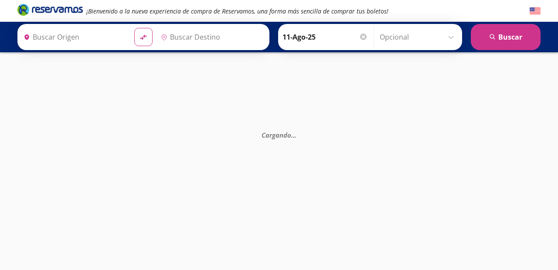
type input "[GEOGRAPHIC_DATA], [GEOGRAPHIC_DATA]"
type input "Central de Autobuses, [GEOGRAPHIC_DATA]"
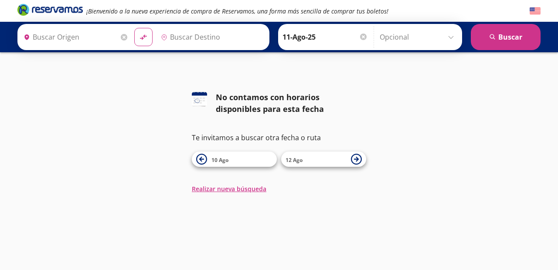
type input "[GEOGRAPHIC_DATA], [GEOGRAPHIC_DATA]"
type input "Central de Autobuses, [GEOGRAPHIC_DATA]"
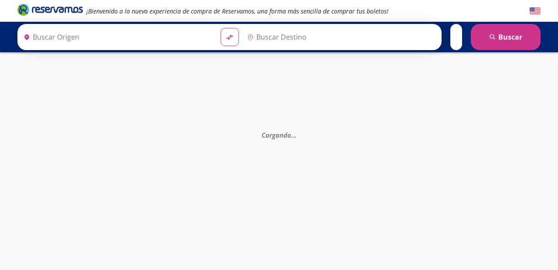
type input "Ciudad de México, Distrito Federal"
type input "Central de Autobuses, Querétaro"
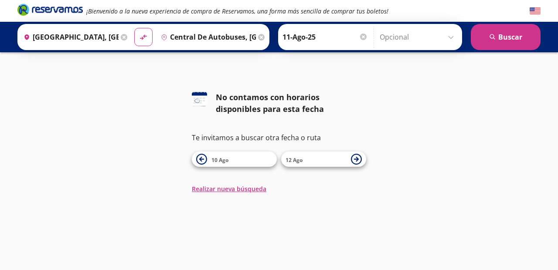
click at [221, 156] on span "10 Ago" at bounding box center [241, 159] width 61 height 10
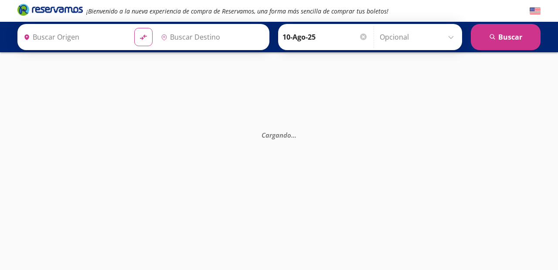
type input "Ciudad de México, Distrito Federal"
type input "Central de Autobuses, Querétaro"
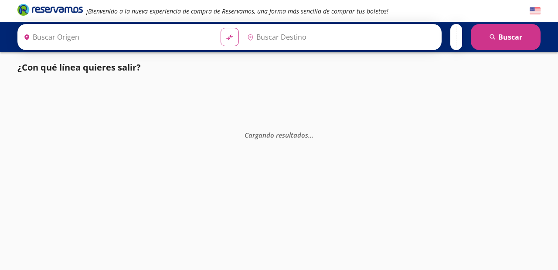
type input "Querétaro, Querétaro"
type input "[GEOGRAPHIC_DATA], [GEOGRAPHIC_DATA]"
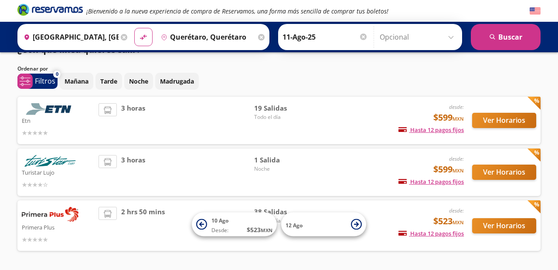
scroll to position [18, 0]
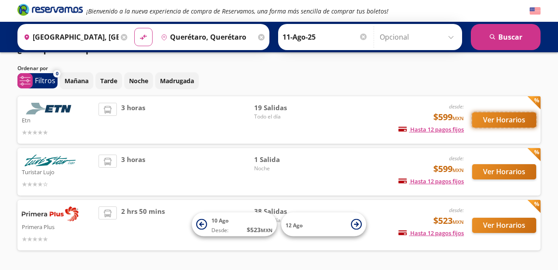
click at [499, 121] on button "Ver Horarios" at bounding box center [504, 119] width 64 height 15
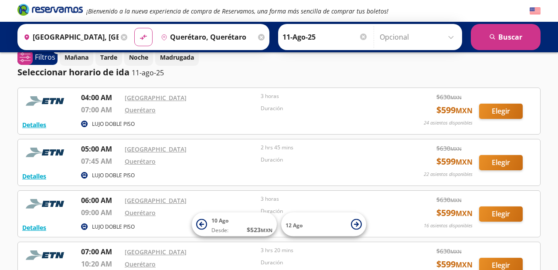
scroll to position [13, 0]
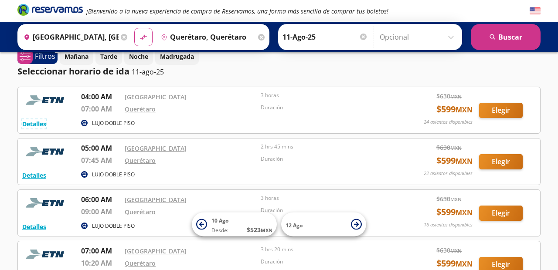
click at [40, 126] on button "Detalles" at bounding box center [34, 123] width 24 height 9
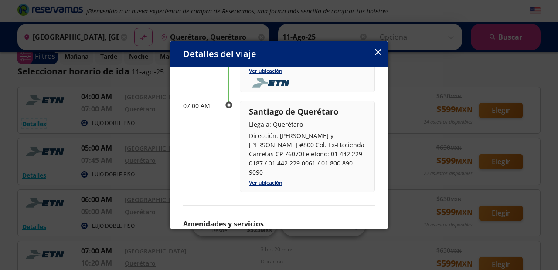
scroll to position [136, 0]
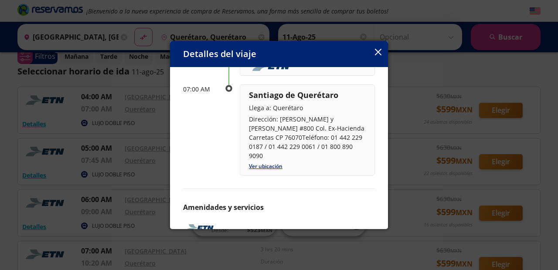
click at [380, 58] on button "button" at bounding box center [378, 53] width 7 height 10
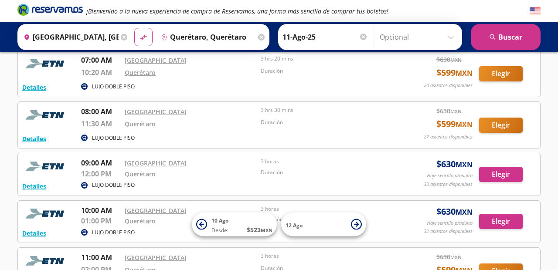
scroll to position [209, 0]
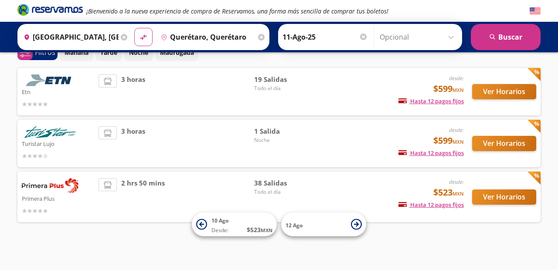
scroll to position [18, 0]
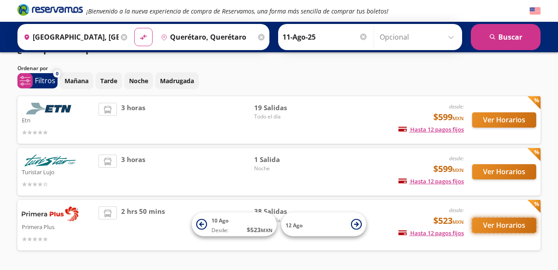
click at [500, 226] on button "Ver Horarios" at bounding box center [504, 225] width 64 height 15
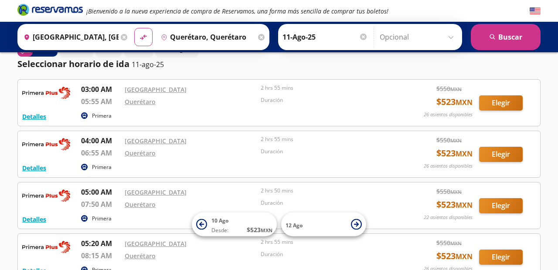
scroll to position [21, 0]
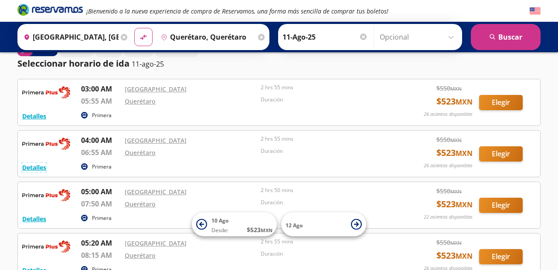
click at [37, 164] on button "Detalles" at bounding box center [34, 167] width 24 height 9
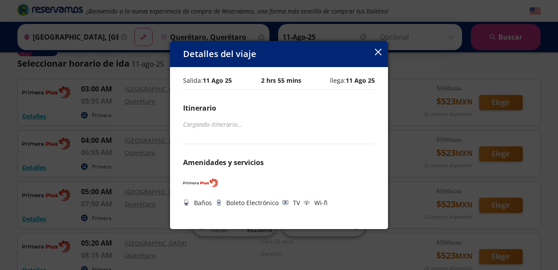
click at [381, 49] on icon "button" at bounding box center [378, 52] width 7 height 7
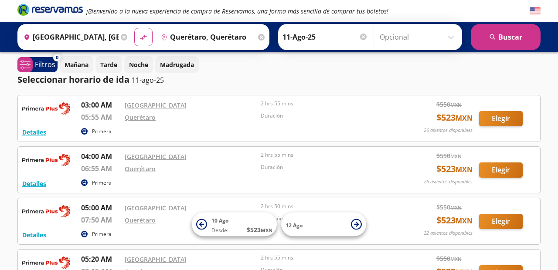
scroll to position [5, 0]
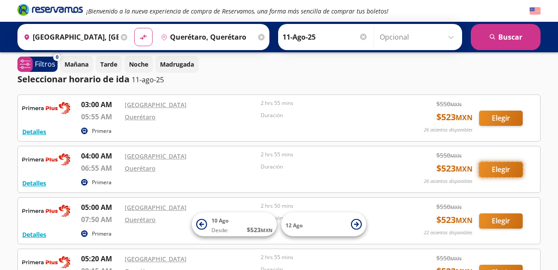
click at [502, 173] on button "Elegir" at bounding box center [501, 169] width 44 height 15
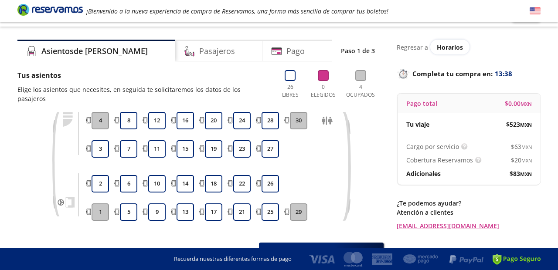
scroll to position [15, 0]
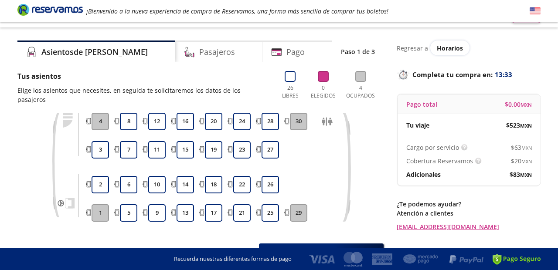
click at [262, 204] on button "25" at bounding box center [270, 212] width 17 height 17
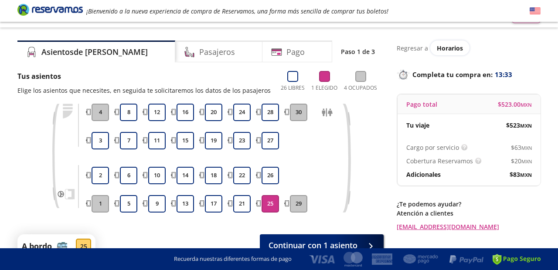
click at [265, 172] on button "26" at bounding box center [270, 175] width 17 height 17
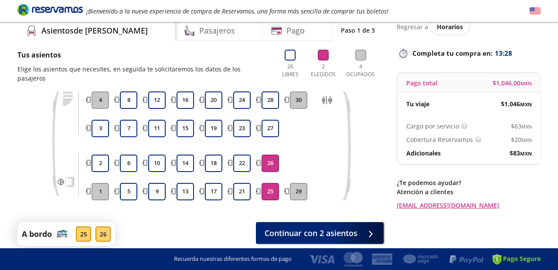
scroll to position [36, 0]
click at [353, 228] on span "Continuar con 2 asientos" at bounding box center [311, 234] width 93 height 12
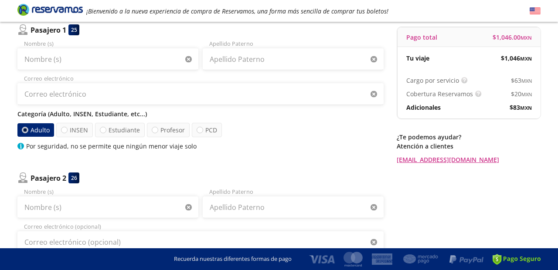
scroll to position [87, 0]
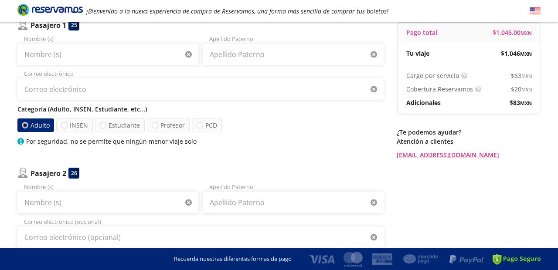
click at [105, 125] on div at bounding box center [103, 125] width 7 height 7
click at [105, 125] on input "Estudiante" at bounding box center [103, 125] width 6 height 6
radio input "true"
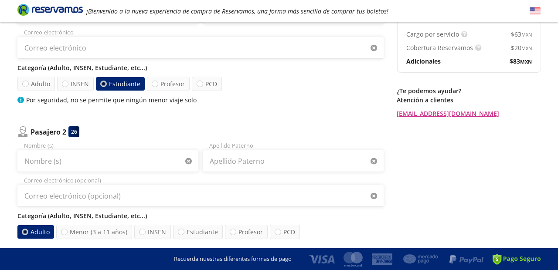
scroll to position [125, 0]
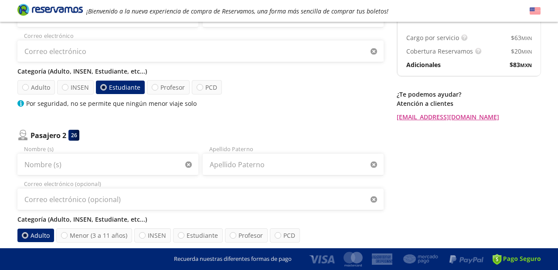
click at [24, 87] on div at bounding box center [25, 87] width 7 height 7
click at [24, 87] on input "Adulto" at bounding box center [26, 88] width 6 height 6
radio input "true"
radio input "false"
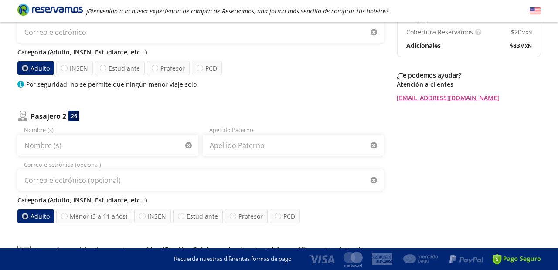
scroll to position [145, 0]
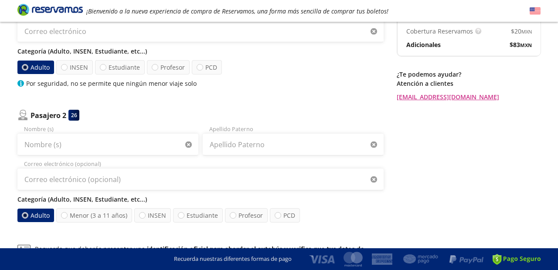
click at [139, 215] on div at bounding box center [142, 215] width 7 height 7
click at [139, 215] on input "INSEN" at bounding box center [142, 216] width 6 height 6
radio input "true"
radio input "false"
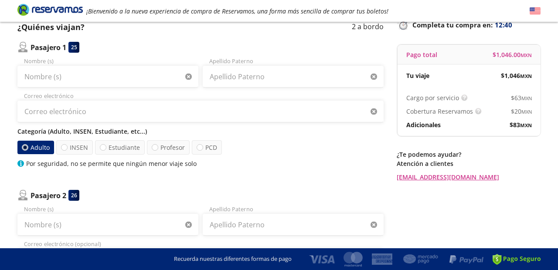
scroll to position [66, 0]
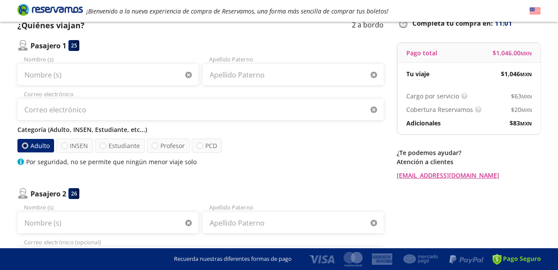
click at [537, 11] on img at bounding box center [535, 11] width 11 height 11
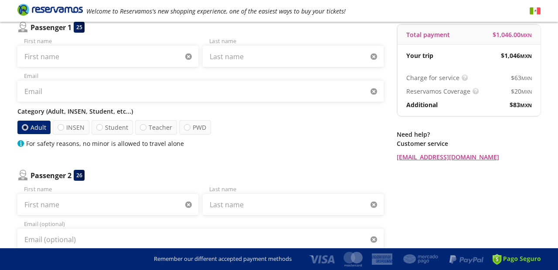
scroll to position [94, 0]
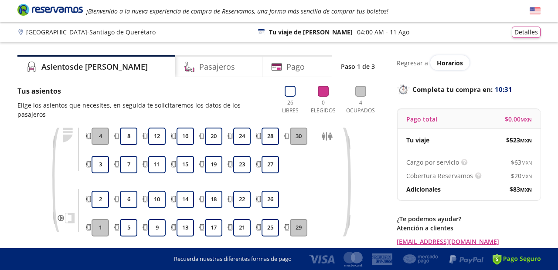
scroll to position [0, 0]
click at [449, 59] on span "Horarios" at bounding box center [450, 62] width 26 height 8
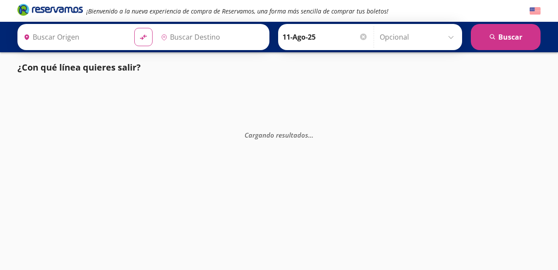
type input "[GEOGRAPHIC_DATA], [GEOGRAPHIC_DATA]"
type input "[PERSON_NAME] de Querétaro, [GEOGRAPHIC_DATA]"
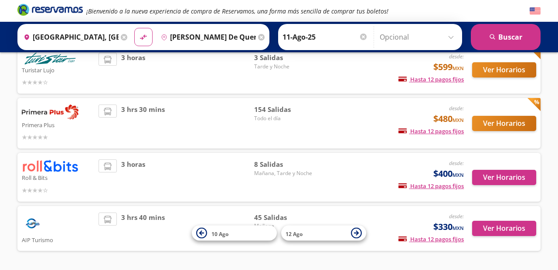
scroll to position [143, 0]
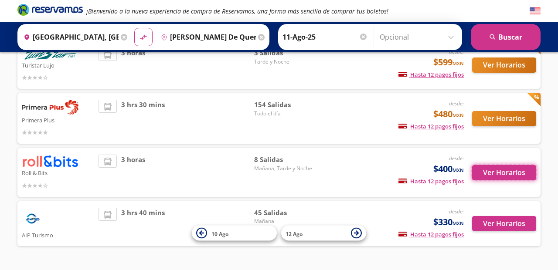
click at [503, 174] on button "Ver Horarios" at bounding box center [504, 172] width 64 height 15
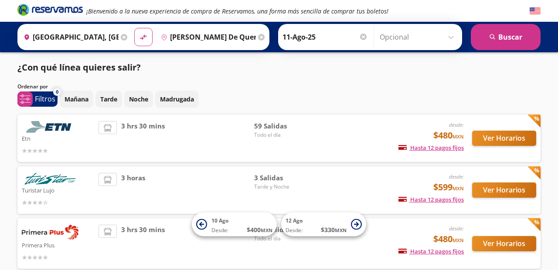
scroll to position [143, 0]
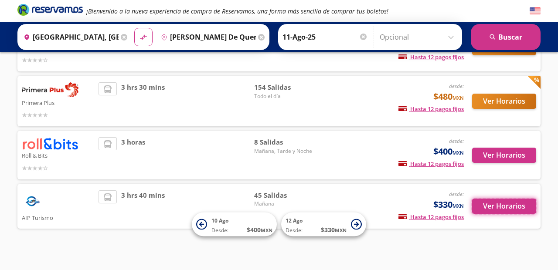
click at [503, 205] on button "Ver Horarios" at bounding box center [504, 206] width 64 height 15
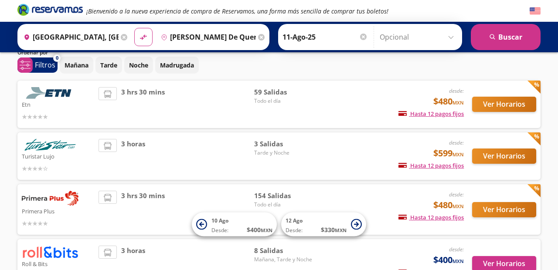
scroll to position [28, 0]
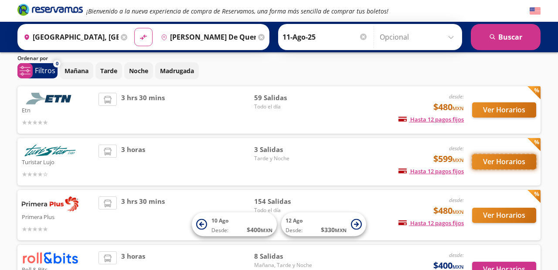
click at [514, 166] on button "Ver Horarios" at bounding box center [504, 161] width 64 height 15
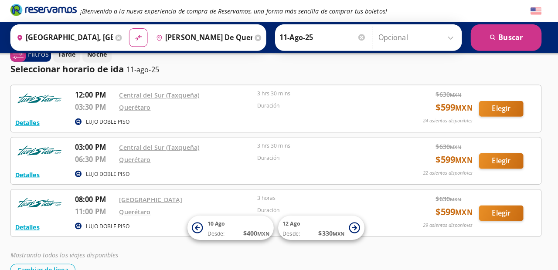
scroll to position [16, 0]
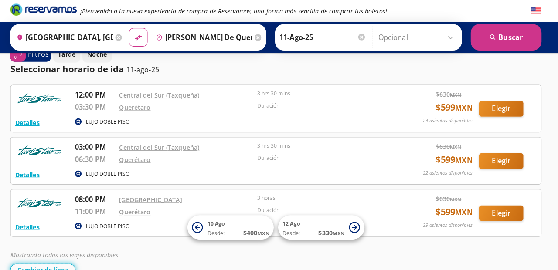
click at [52, 266] on button "Cambiar de línea" at bounding box center [49, 266] width 64 height 12
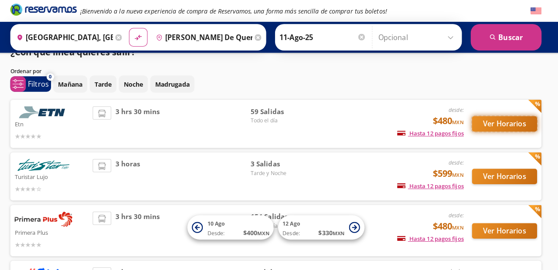
click at [517, 121] on button "Ver Horarios" at bounding box center [504, 122] width 64 height 15
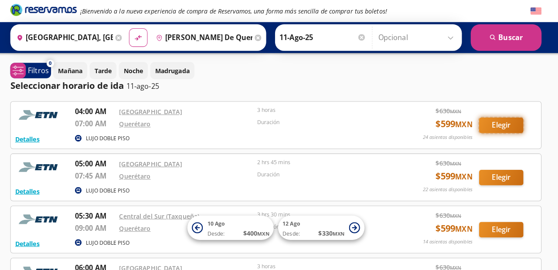
click at [495, 120] on button "Elegir" at bounding box center [501, 123] width 44 height 15
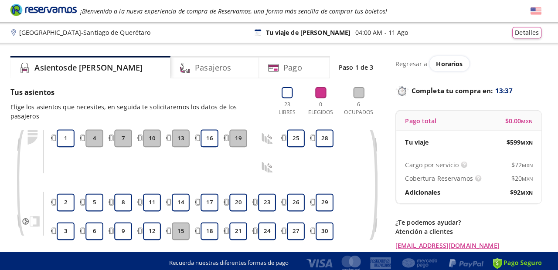
click at [299, 219] on button "27" at bounding box center [298, 227] width 17 height 17
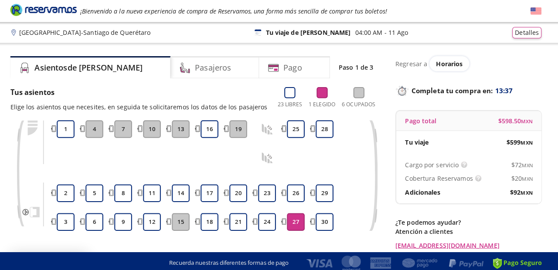
click at [295, 195] on button "26" at bounding box center [298, 190] width 17 height 17
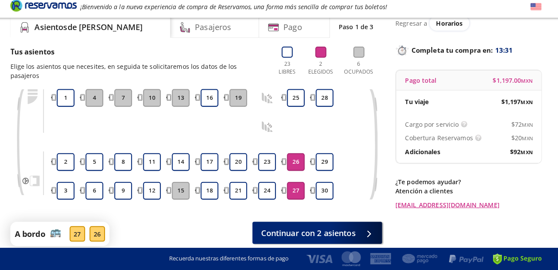
scroll to position [36, 0]
click at [359, 225] on button "Continuar con 2 asientos" at bounding box center [320, 233] width 128 height 22
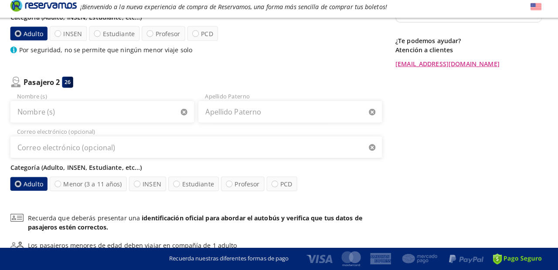
scroll to position [175, 0]
click at [187, 188] on label "Estudiante" at bounding box center [198, 185] width 50 height 14
click at [184, 188] on input "Estudiante" at bounding box center [181, 185] width 6 height 6
radio input "true"
radio input "false"
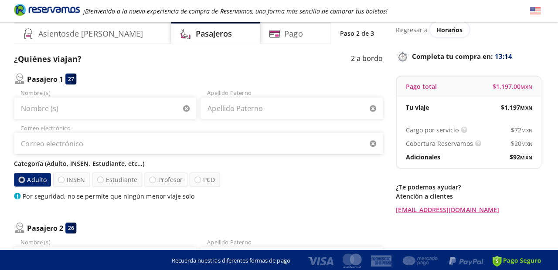
scroll to position [31, 0]
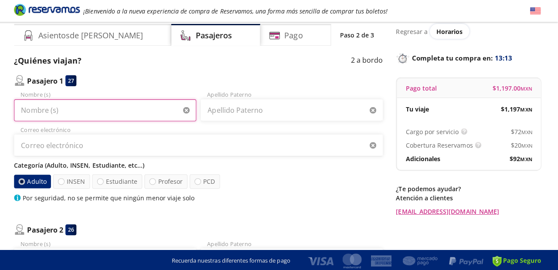
click at [34, 105] on input "Nombre (s)" at bounding box center [107, 110] width 181 height 22
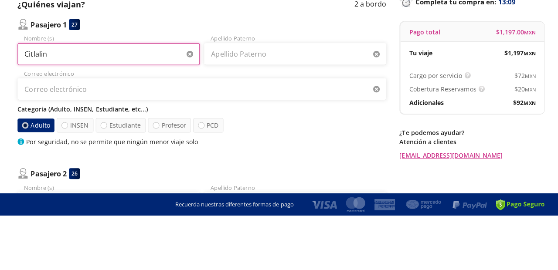
type input "Citlalin"
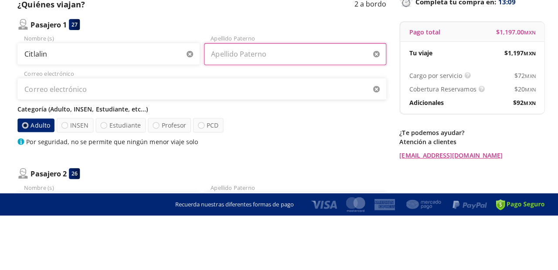
click at [288, 113] on input "Apellido Paterno" at bounding box center [293, 110] width 181 height 22
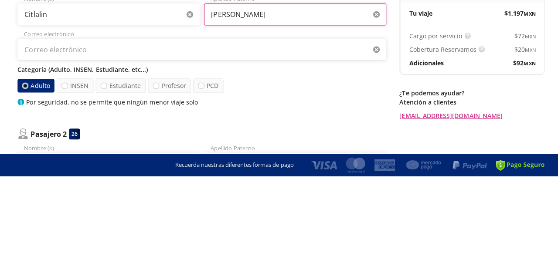
type input "Linares"
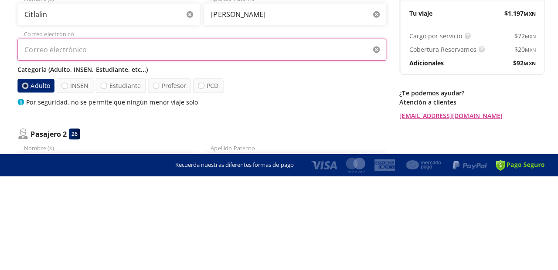
click at [32, 149] on input "Correo electrónico" at bounding box center [200, 145] width 366 height 22
type input "C"
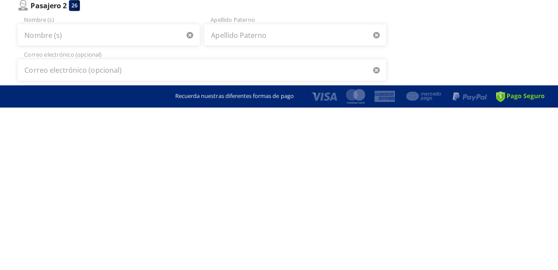
type input "ciquii@gmail.com"
click at [33, 197] on input "Nombre (s)" at bounding box center [107, 198] width 181 height 22
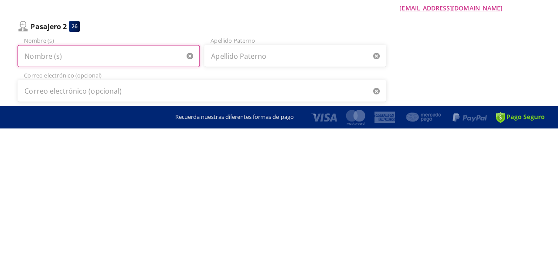
scroll to position [91, 0]
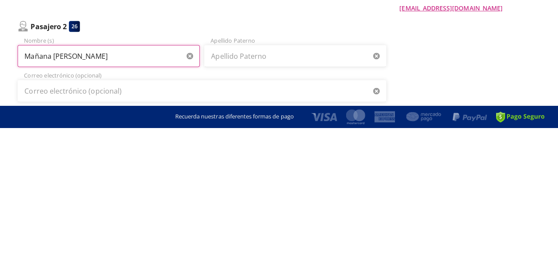
type input "Mañana Pamela"
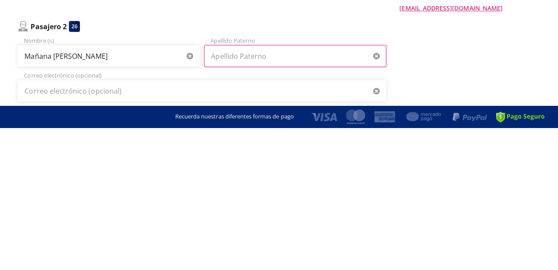
click at [290, 199] on input "Apellido Paterno" at bounding box center [293, 199] width 181 height 22
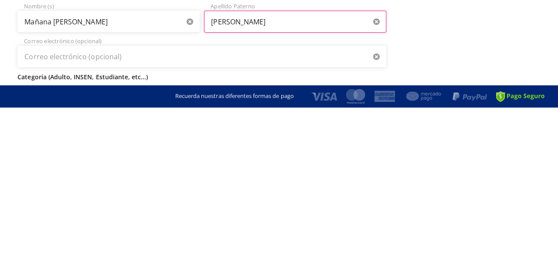
type input "Estrada"
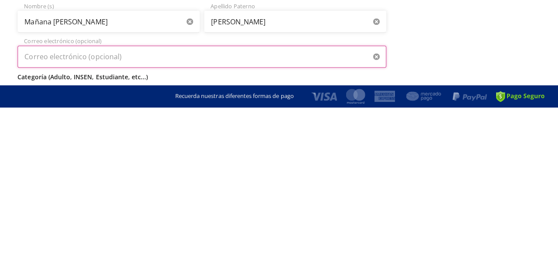
click at [276, 223] on input "Correo electrónico (opcional)" at bounding box center [200, 220] width 366 height 22
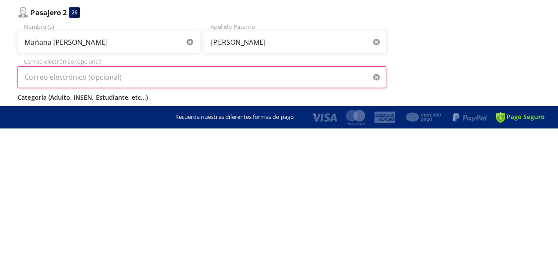
scroll to position [104, 0]
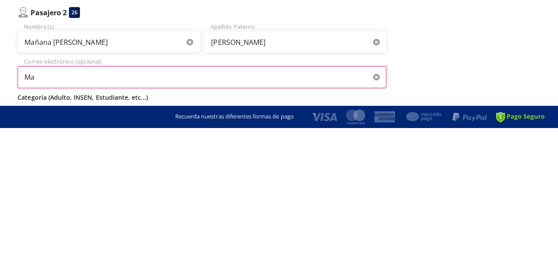
type input "M"
type input "N"
type input "mailinest@gmail.com"
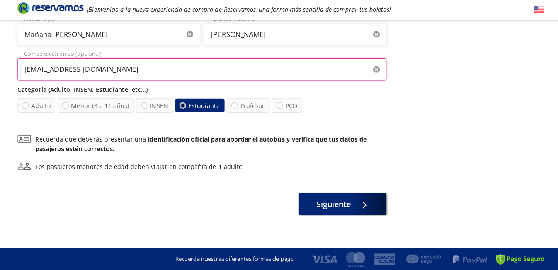
scroll to position [259, 0]
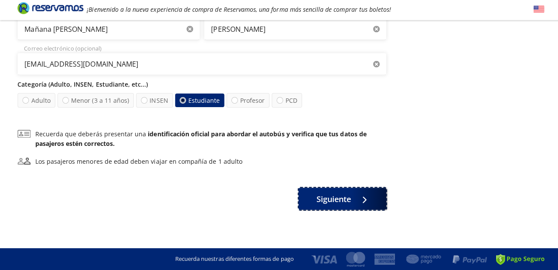
click at [332, 199] on span "Siguiente" at bounding box center [331, 200] width 34 height 12
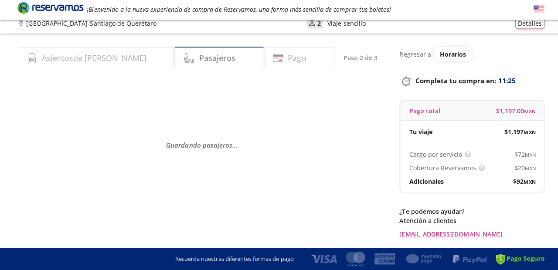
scroll to position [8, 0]
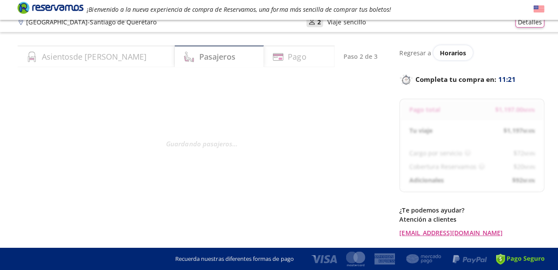
select select "MX"
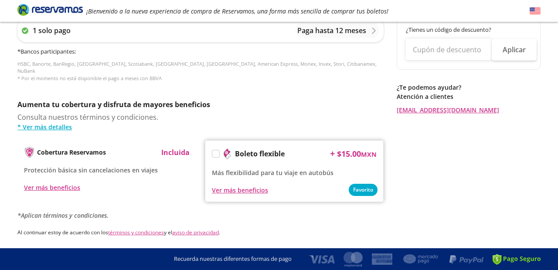
scroll to position [399, 0]
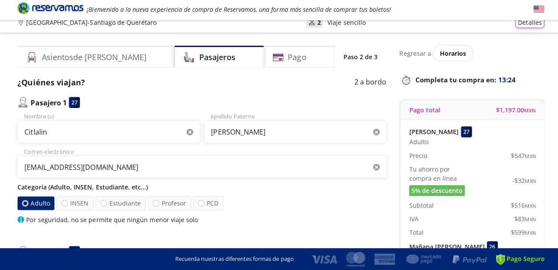
scroll to position [1, 0]
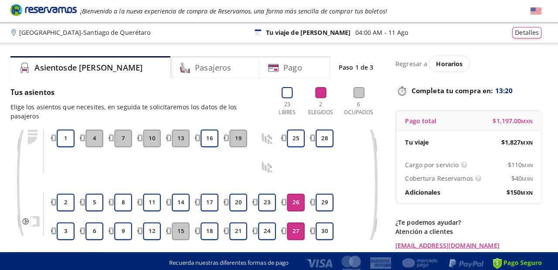
click at [448, 65] on span "Horarios" at bounding box center [450, 63] width 26 height 8
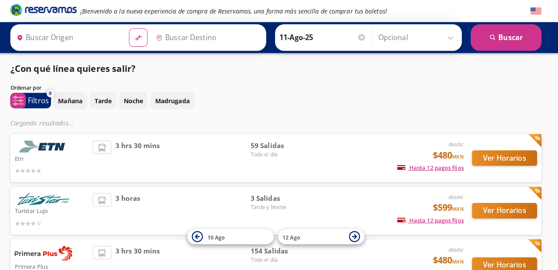
type input "[GEOGRAPHIC_DATA], [GEOGRAPHIC_DATA]"
type input "Santiago de Querétaro, [GEOGRAPHIC_DATA]"
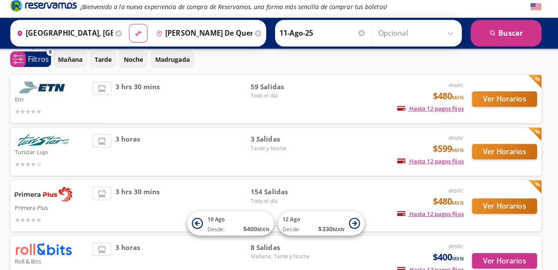
scroll to position [37, 0]
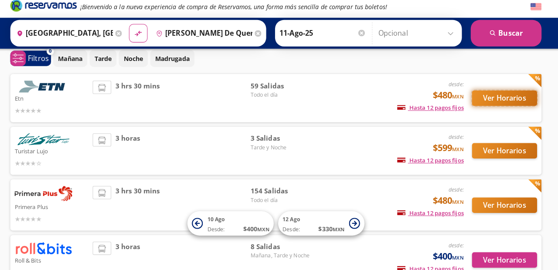
click at [501, 103] on button "Ver Horarios" at bounding box center [504, 100] width 64 height 15
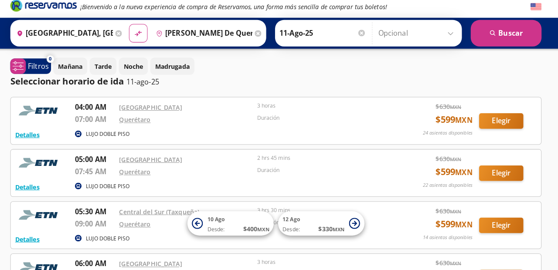
click at [501, 101] on div "Detalles LUJO DOBLE PISO 04:00 AM Central del Norte 07:00 AM Querétaro 3 horas …" at bounding box center [278, 123] width 523 height 47
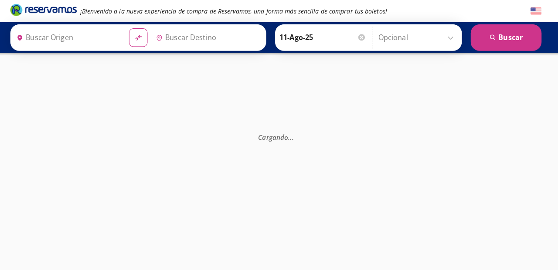
type input "[GEOGRAPHIC_DATA], [GEOGRAPHIC_DATA]"
type input "Santiago de Querétaro, [GEOGRAPHIC_DATA]"
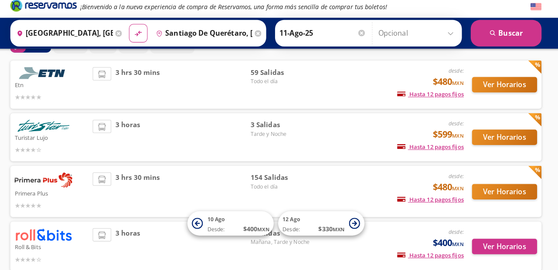
scroll to position [51, 0]
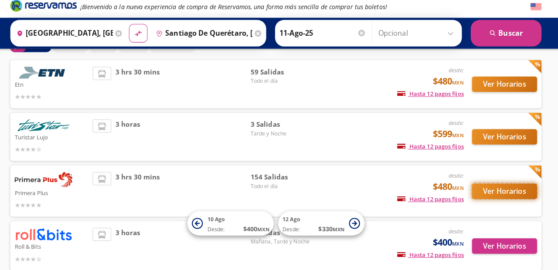
click at [503, 198] on button "Ver Horarios" at bounding box center [504, 192] width 64 height 15
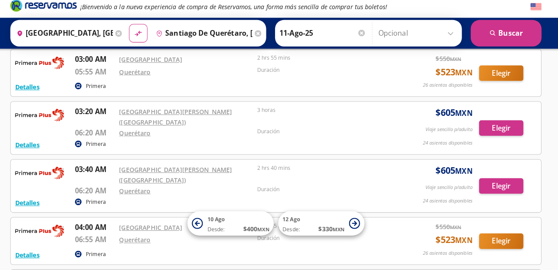
scroll to position [334, 0]
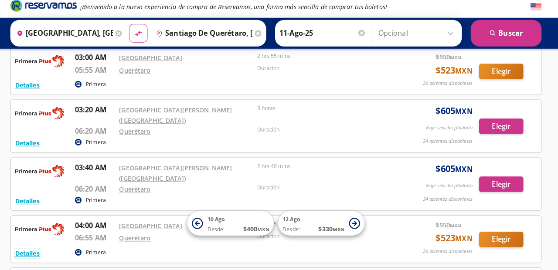
click at [36, 249] on button "Detalles" at bounding box center [34, 253] width 24 height 9
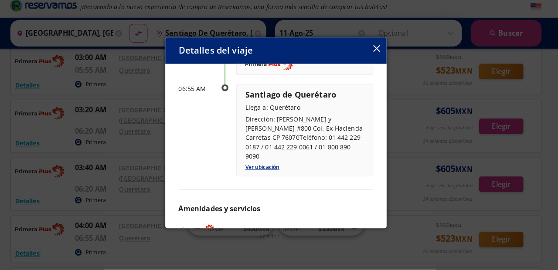
scroll to position [139, 0]
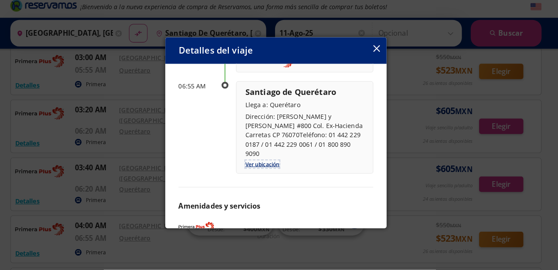
click at [264, 163] on link "Ver ubicación" at bounding box center [266, 166] width 34 height 7
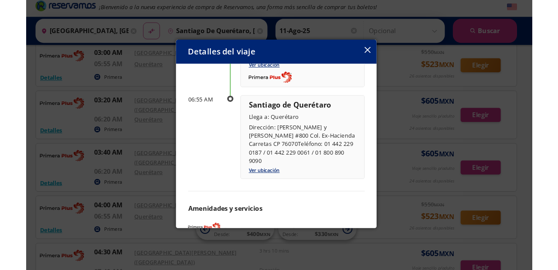
scroll to position [334, 0]
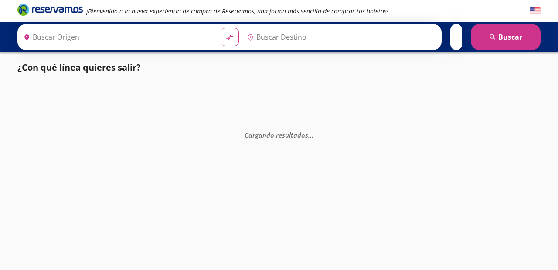
type input "[GEOGRAPHIC_DATA], [GEOGRAPHIC_DATA]"
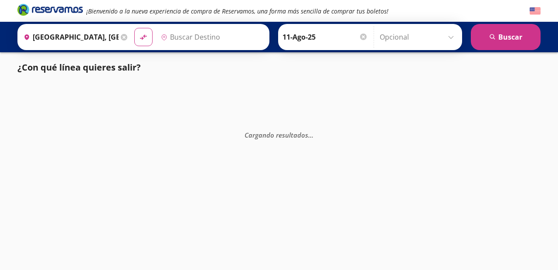
type input "Santiago de Querétaro, [GEOGRAPHIC_DATA]"
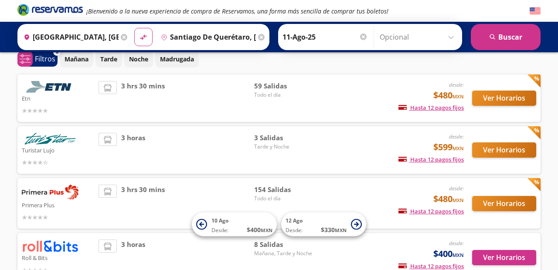
scroll to position [40, 0]
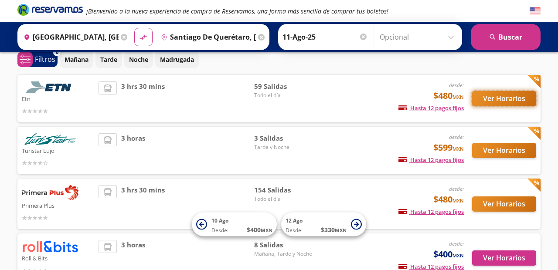
click at [496, 99] on button "Ver Horarios" at bounding box center [504, 98] width 64 height 15
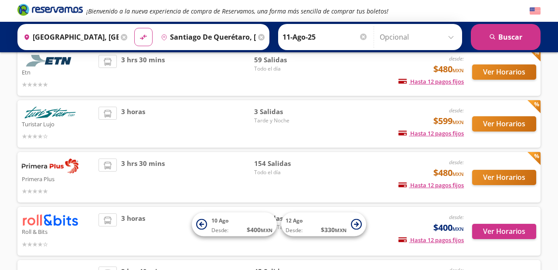
scroll to position [68, 0]
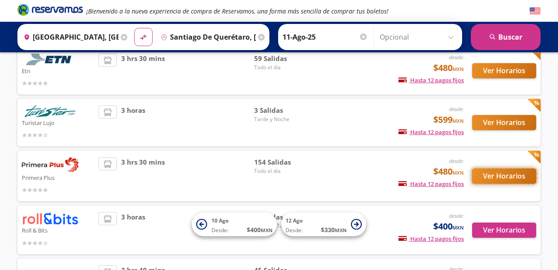
click at [500, 175] on button "Ver Horarios" at bounding box center [504, 176] width 64 height 15
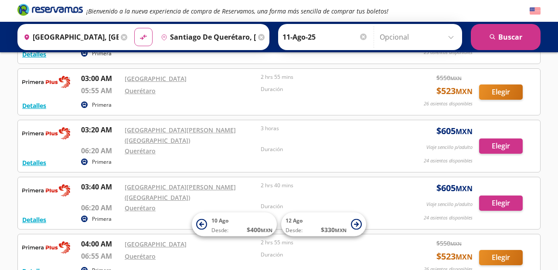
scroll to position [318, 0]
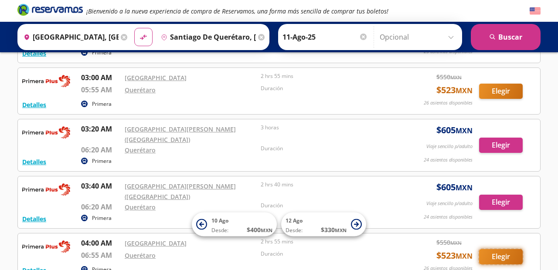
click at [500, 249] on button "Elegir" at bounding box center [501, 256] width 44 height 15
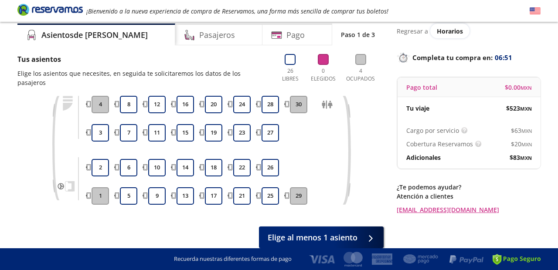
scroll to position [33, 0]
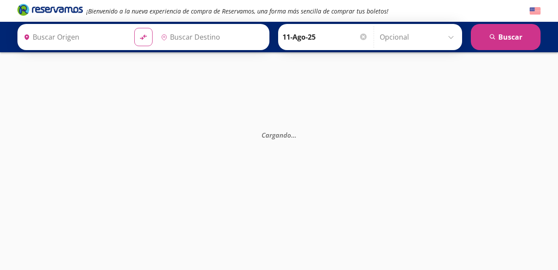
type input "[GEOGRAPHIC_DATA], [GEOGRAPHIC_DATA]"
type input "Querétaro, Querétaro"
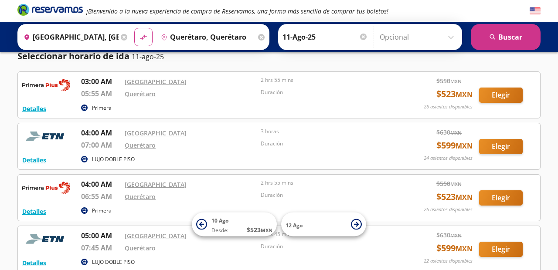
scroll to position [29, 0]
